Goal: Navigation & Orientation: Find specific page/section

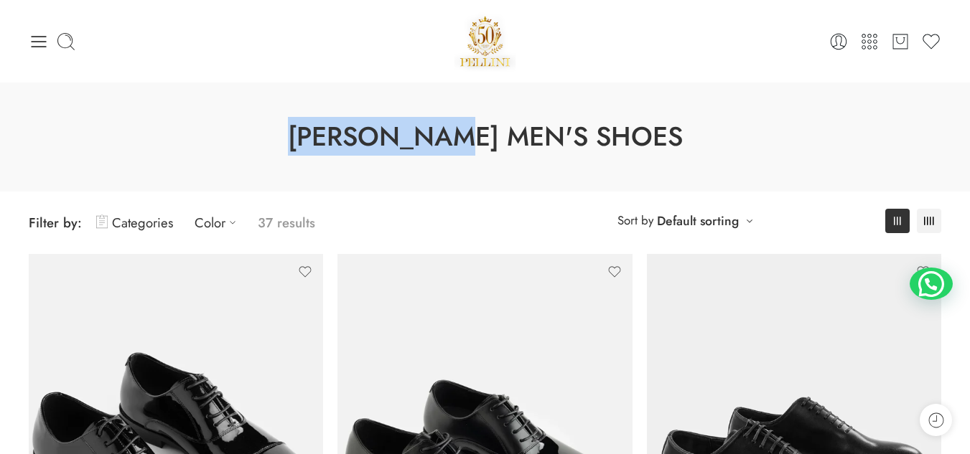
drag, startPoint x: 342, startPoint y: 172, endPoint x: 475, endPoint y: 136, distance: 137.6
click at [475, 136] on div "[PERSON_NAME] Men's Shoes" at bounding box center [485, 137] width 970 height 109
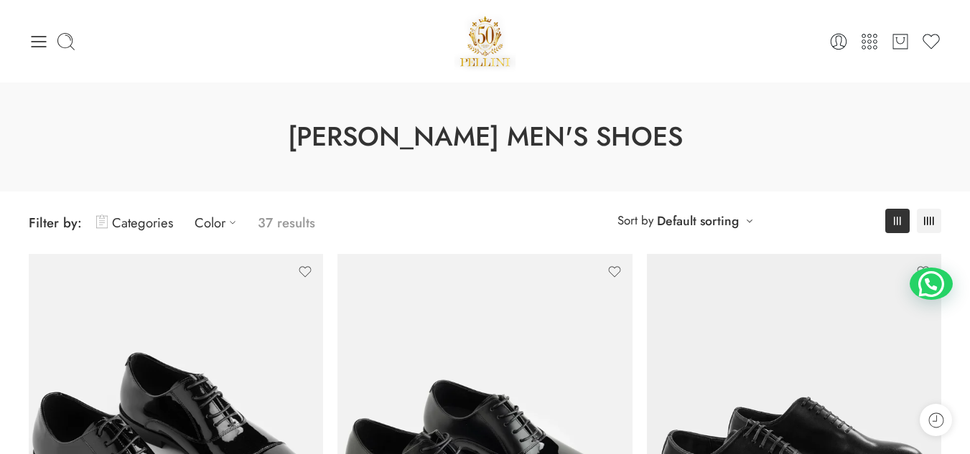
click at [609, 107] on div "[PERSON_NAME] Men's Shoes" at bounding box center [485, 137] width 970 height 109
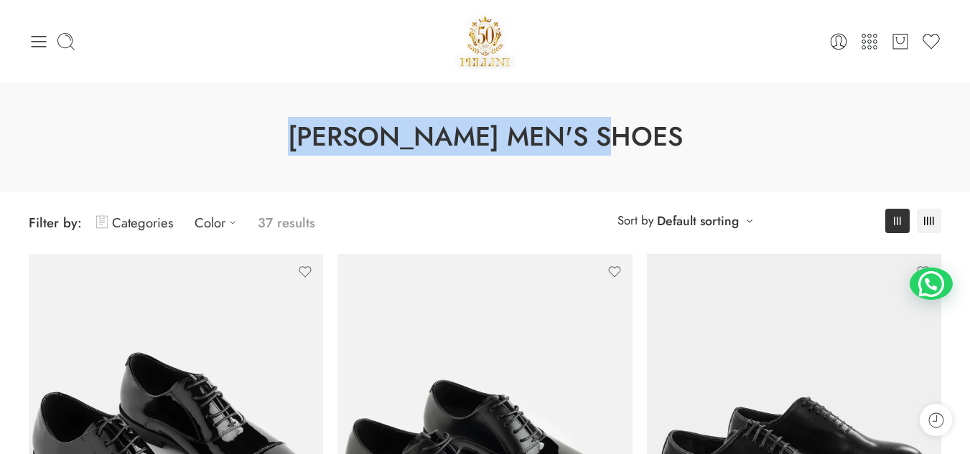
drag, startPoint x: 340, startPoint y: 132, endPoint x: 640, endPoint y: 169, distance: 302.4
click at [640, 169] on div "[PERSON_NAME] Men's Shoes" at bounding box center [485, 137] width 970 height 109
click at [600, 140] on h1 "[PERSON_NAME] Men's Shoes" at bounding box center [485, 136] width 898 height 37
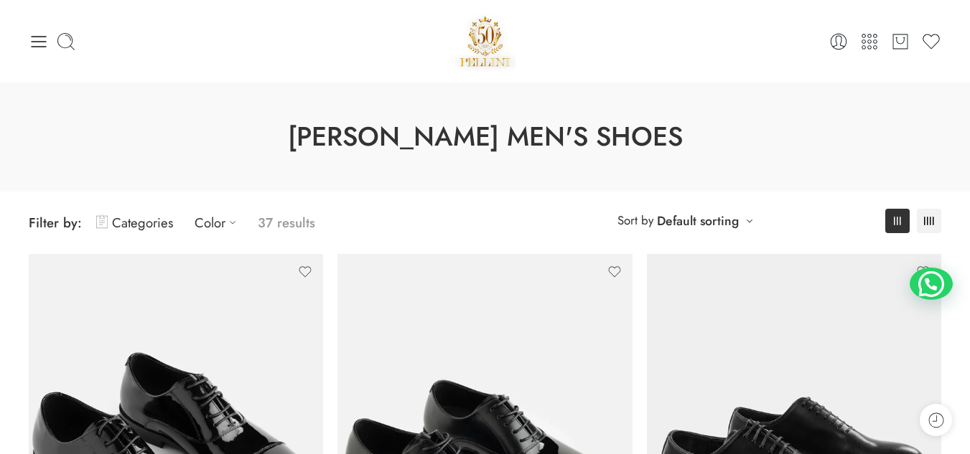
click at [600, 140] on h1 "[PERSON_NAME] Men's Shoes" at bounding box center [485, 136] width 898 height 37
click at [504, 144] on h1 "[PERSON_NAME] Men's Shoes" at bounding box center [485, 136] width 898 height 37
click at [389, 136] on h1 "[PERSON_NAME] Men's Shoes" at bounding box center [485, 136] width 898 height 37
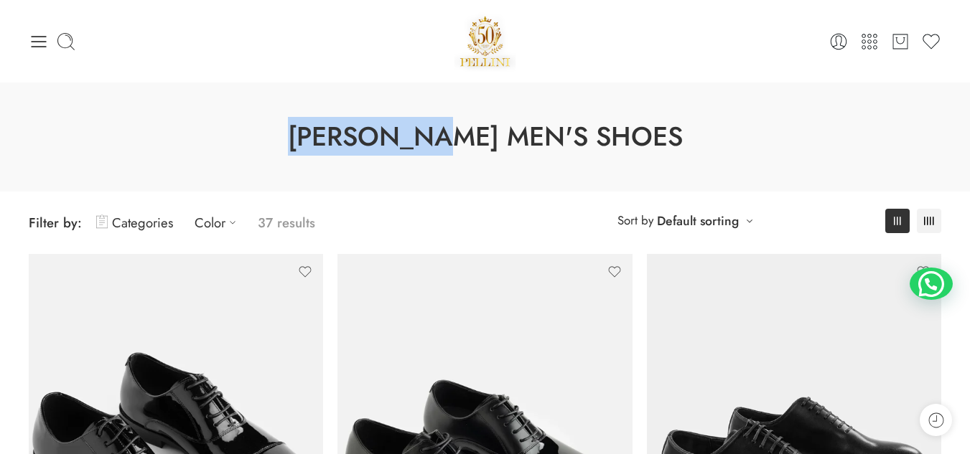
click at [389, 136] on h1 "[PERSON_NAME] Men's Shoes" at bounding box center [485, 136] width 898 height 37
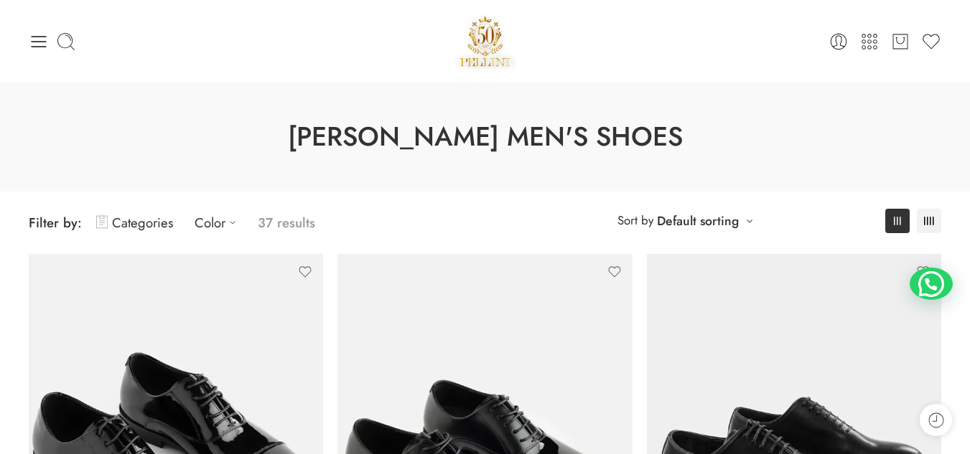
click at [335, 130] on h1 "[PERSON_NAME] Men's Shoes" at bounding box center [485, 136] width 898 height 37
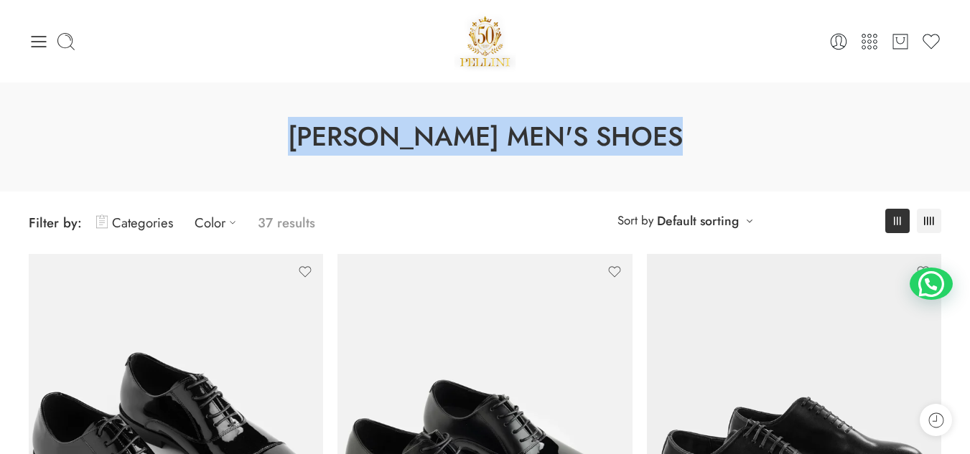
drag, startPoint x: 335, startPoint y: 130, endPoint x: 636, endPoint y: 188, distance: 306.4
click at [636, 188] on div "[PERSON_NAME] Men's Shoes" at bounding box center [485, 137] width 970 height 109
drag, startPoint x: 597, startPoint y: 156, endPoint x: 617, endPoint y: 145, distance: 22.2
click at [617, 145] on h1 "[PERSON_NAME] Men's Shoes" at bounding box center [485, 136] width 898 height 37
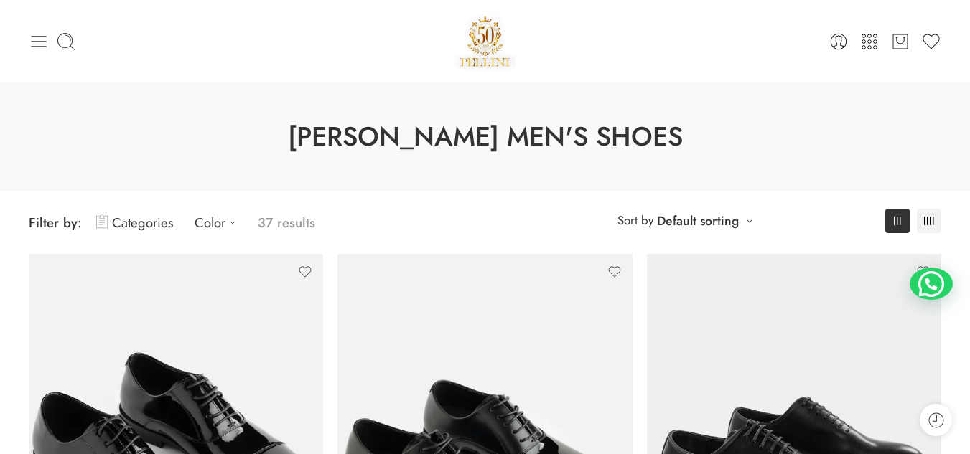
click at [617, 145] on h1 "[PERSON_NAME] Men's Shoes" at bounding box center [485, 136] width 898 height 37
drag, startPoint x: 617, startPoint y: 145, endPoint x: 606, endPoint y: 139, distance: 12.2
click at [606, 139] on h1 "[PERSON_NAME] Men's Shoes" at bounding box center [485, 136] width 898 height 37
drag, startPoint x: 589, startPoint y: 140, endPoint x: 581, endPoint y: 135, distance: 10.0
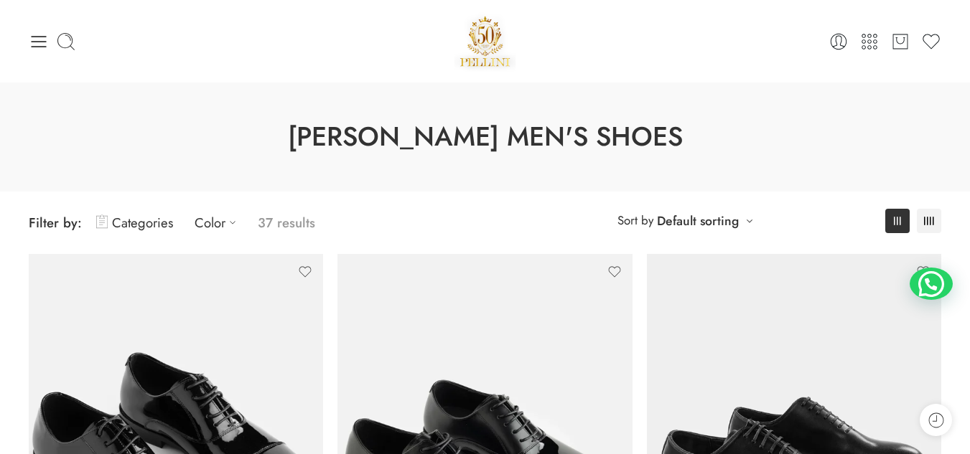
click at [581, 135] on h1 "[PERSON_NAME] Men's Shoes" at bounding box center [485, 136] width 898 height 37
click at [337, 138] on h1 "[PERSON_NAME] Men's Shoes" at bounding box center [485, 136] width 898 height 37
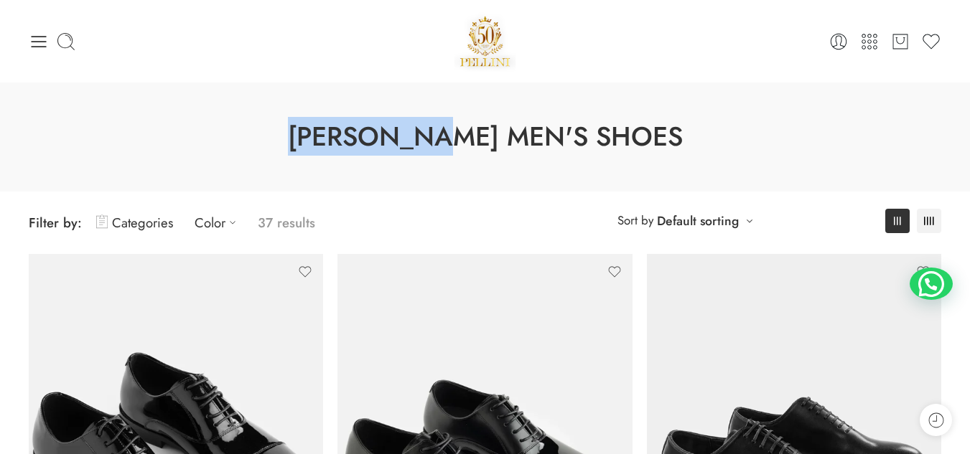
click at [337, 138] on h1 "[PERSON_NAME] Men's Shoes" at bounding box center [485, 136] width 898 height 37
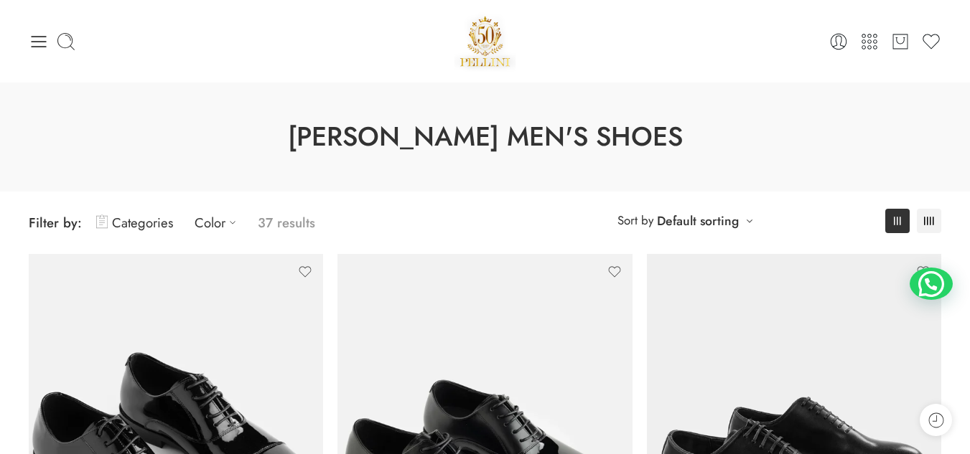
click at [528, 137] on h1 "[PERSON_NAME] Men's Shoes" at bounding box center [485, 136] width 898 height 37
click at [608, 145] on h1 "[PERSON_NAME] Men's Shoes" at bounding box center [485, 136] width 898 height 37
click at [358, 183] on div "[PERSON_NAME] Men's Shoes" at bounding box center [485, 137] width 970 height 109
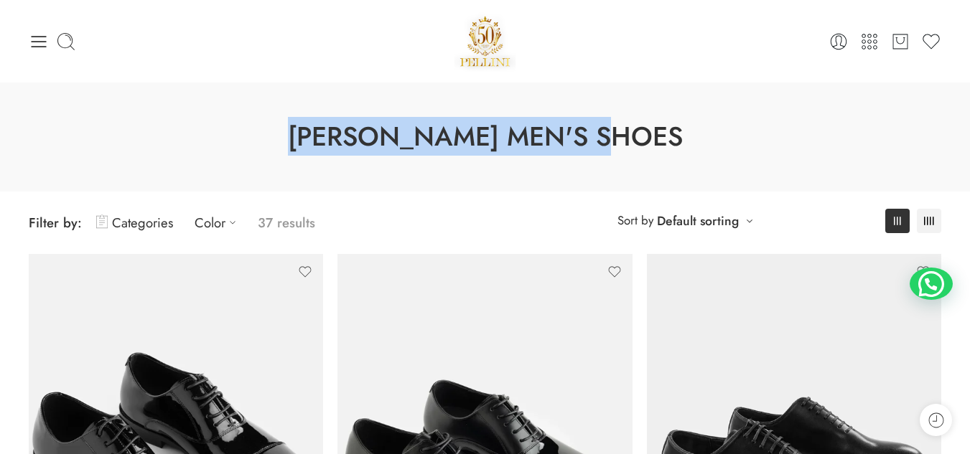
drag, startPoint x: 334, startPoint y: 142, endPoint x: 659, endPoint y: 146, distance: 325.3
click at [659, 146] on h1 "[PERSON_NAME] Men's Shoes" at bounding box center [485, 136] width 898 height 37
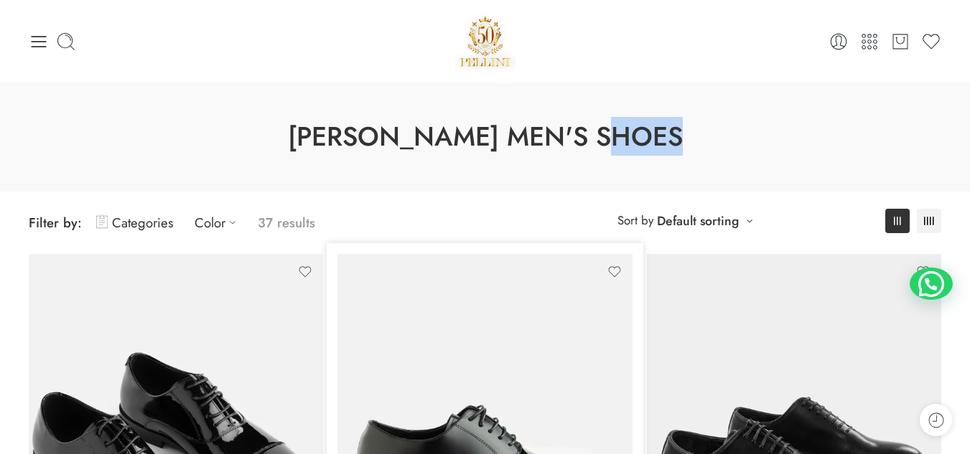
drag, startPoint x: 633, startPoint y: 142, endPoint x: 339, endPoint y: 256, distance: 314.8
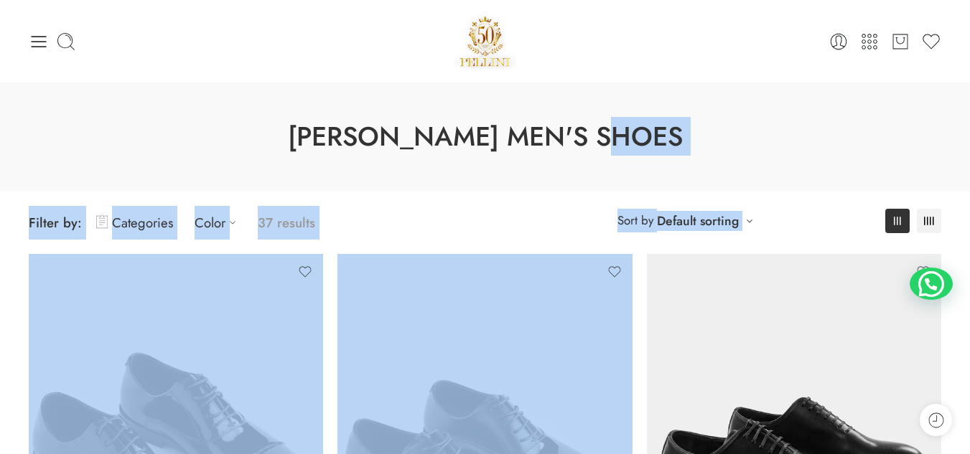
click at [395, 202] on div "**********" at bounding box center [485, 223] width 927 height 62
